Goal: Transaction & Acquisition: Purchase product/service

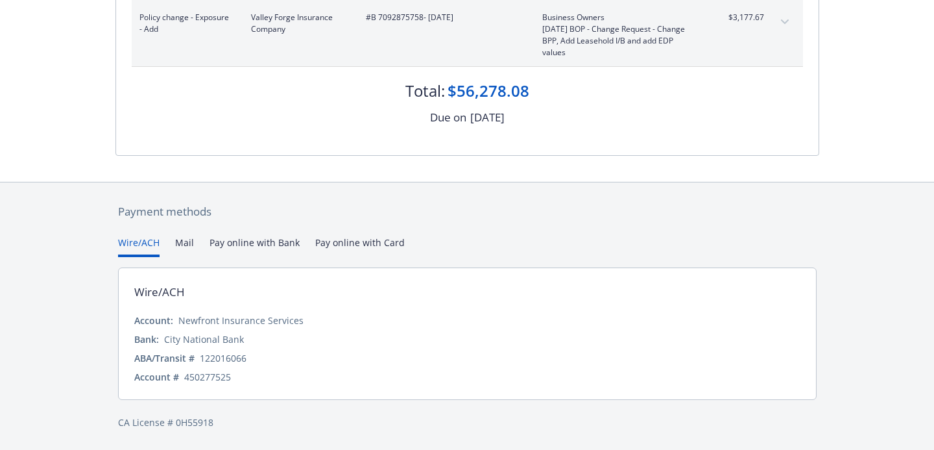
scroll to position [384, 0]
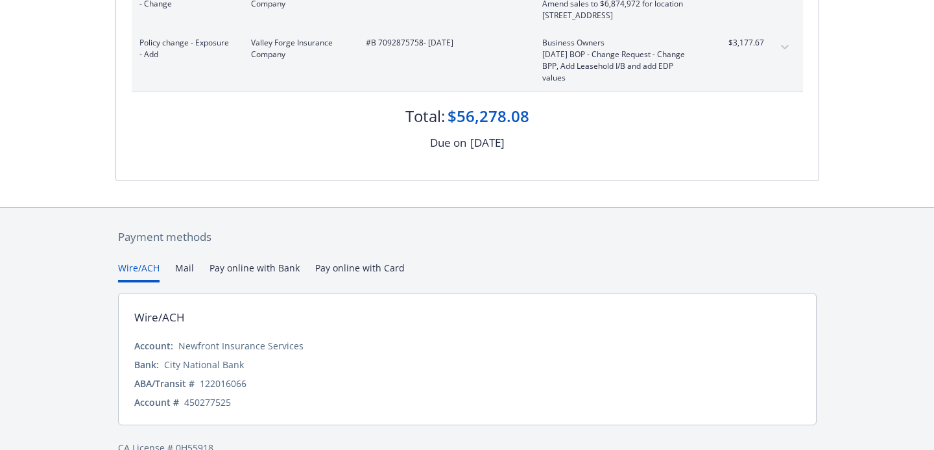
click at [358, 244] on div "Payment methods Wire/ACH Mail Pay online with Bank Pay online with Card Wire/AC…" at bounding box center [467, 342] width 704 height 268
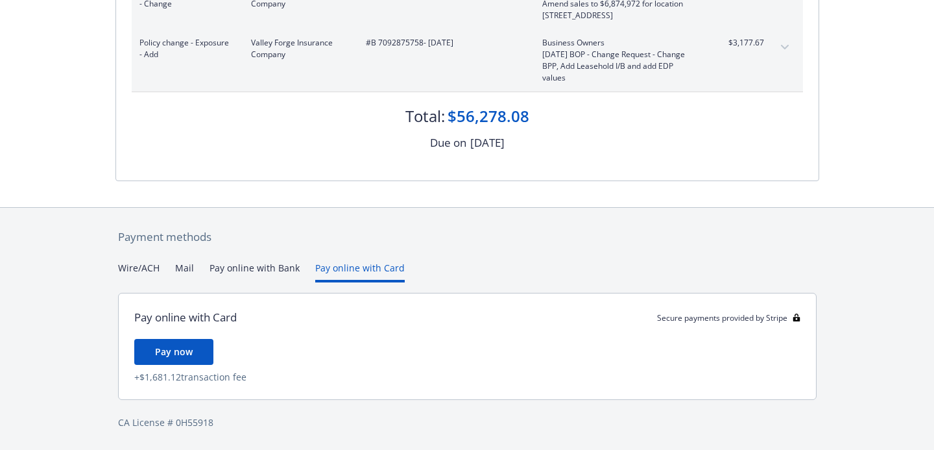
click at [137, 270] on button "Wire/ACH" at bounding box center [139, 271] width 42 height 21
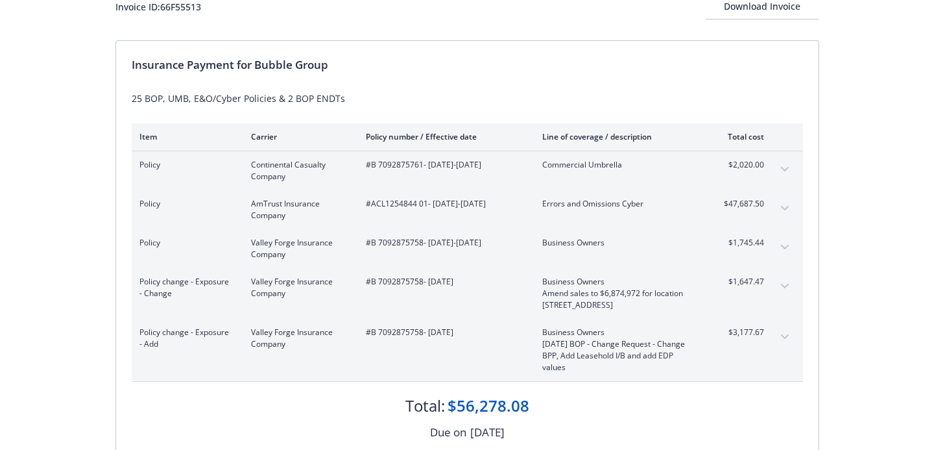
scroll to position [0, 0]
